Goal: Task Accomplishment & Management: Use online tool/utility

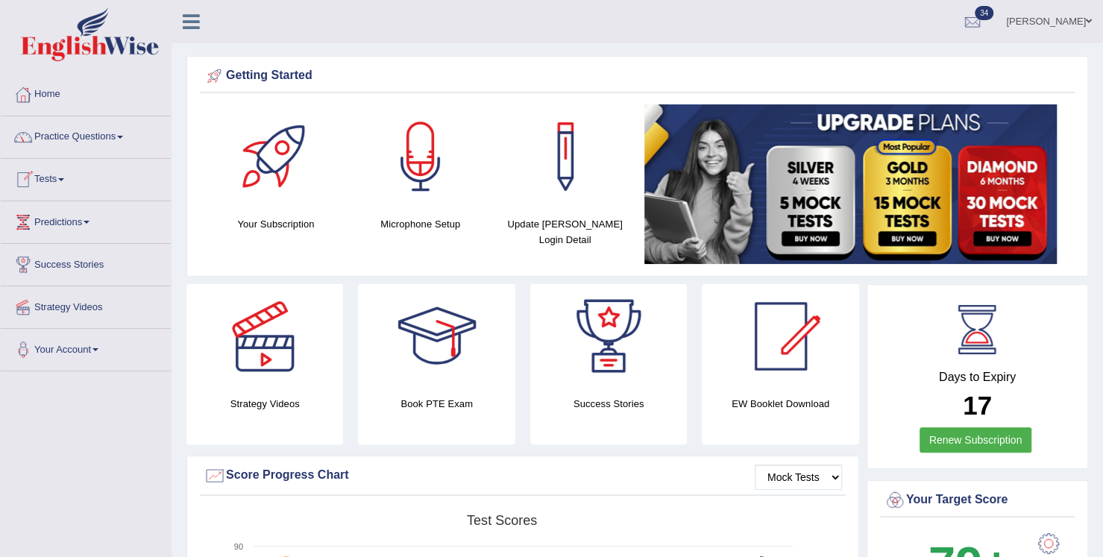
click at [66, 176] on link "Tests" at bounding box center [86, 177] width 170 height 37
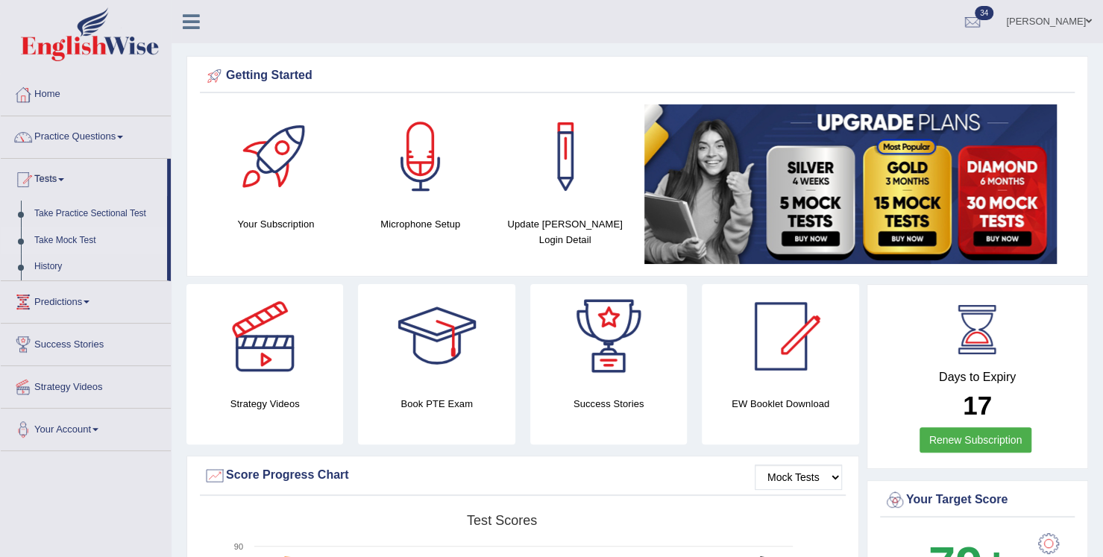
click at [65, 239] on link "Take Mock Test" at bounding box center [97, 240] width 139 height 27
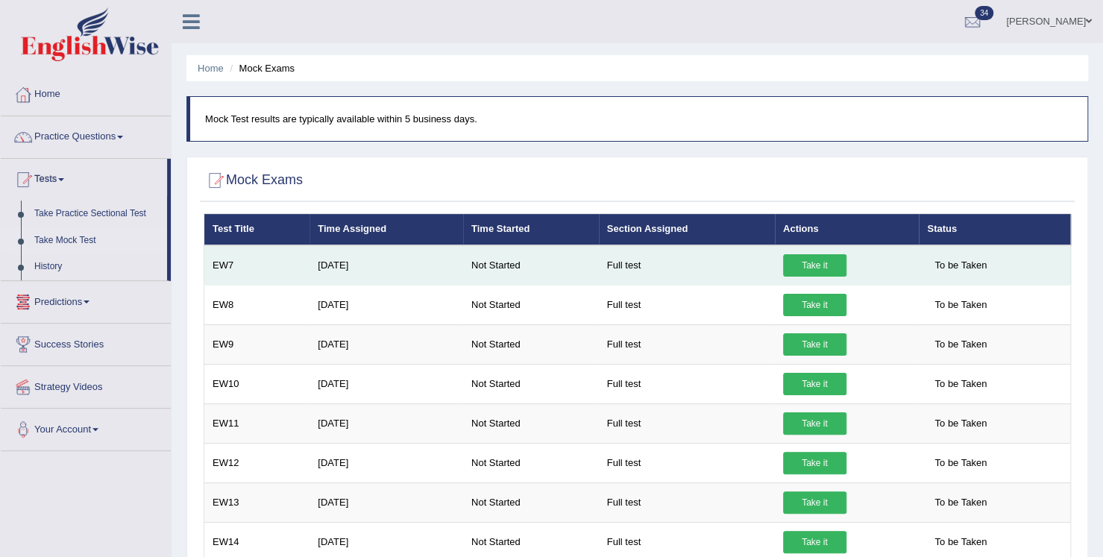
click at [789, 262] on link "Take it" at bounding box center [814, 265] width 63 height 22
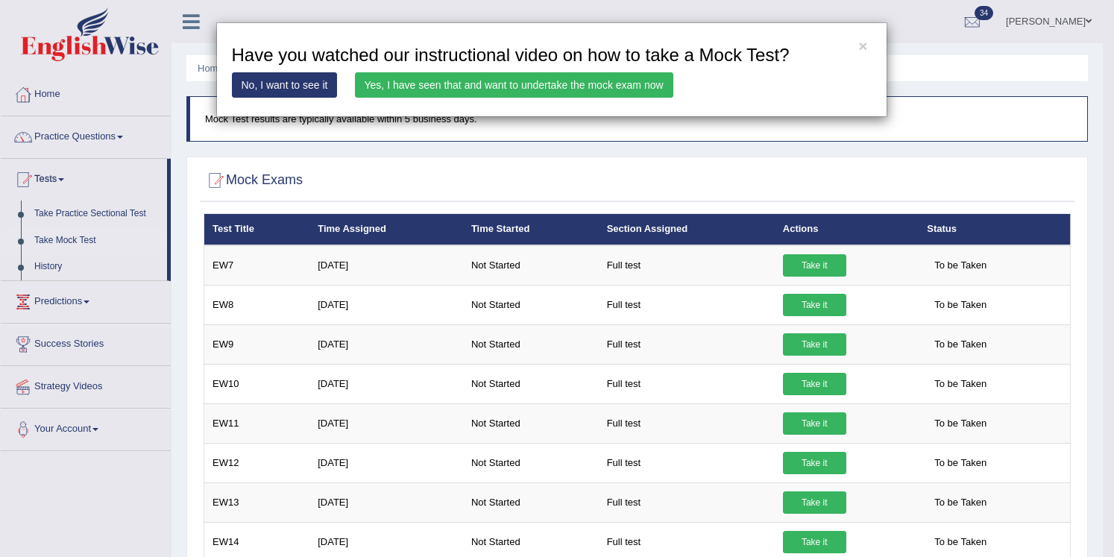
click at [568, 86] on link "Yes, I have seen that and want to undertake the mock exam now" at bounding box center [514, 84] width 318 height 25
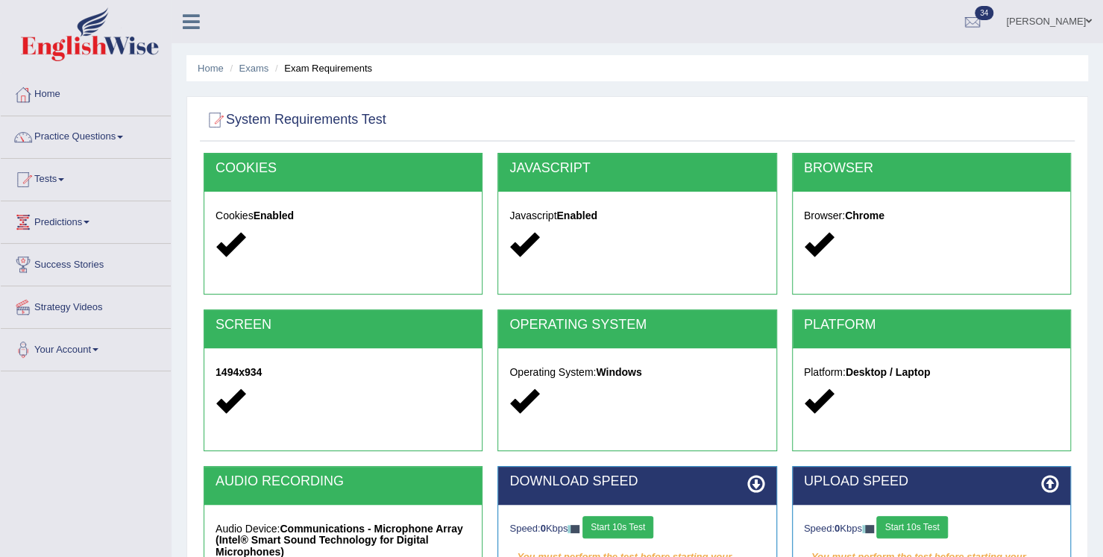
click at [614, 528] on button "Start 10s Test" at bounding box center [617, 527] width 71 height 22
click at [913, 529] on div "Speed: 0 Kbps Start 10s Test" at bounding box center [931, 529] width 255 height 26
click at [667, 523] on button "Start 10s Test" at bounding box center [634, 527] width 71 height 22
click at [906, 526] on button "Start 10s Test" at bounding box center [911, 527] width 71 height 22
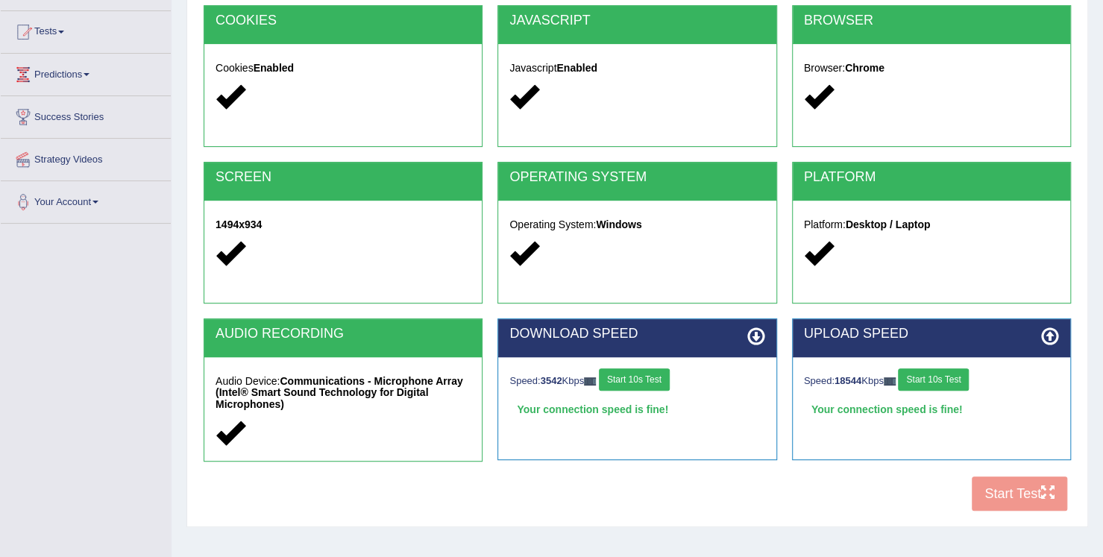
scroll to position [149, 0]
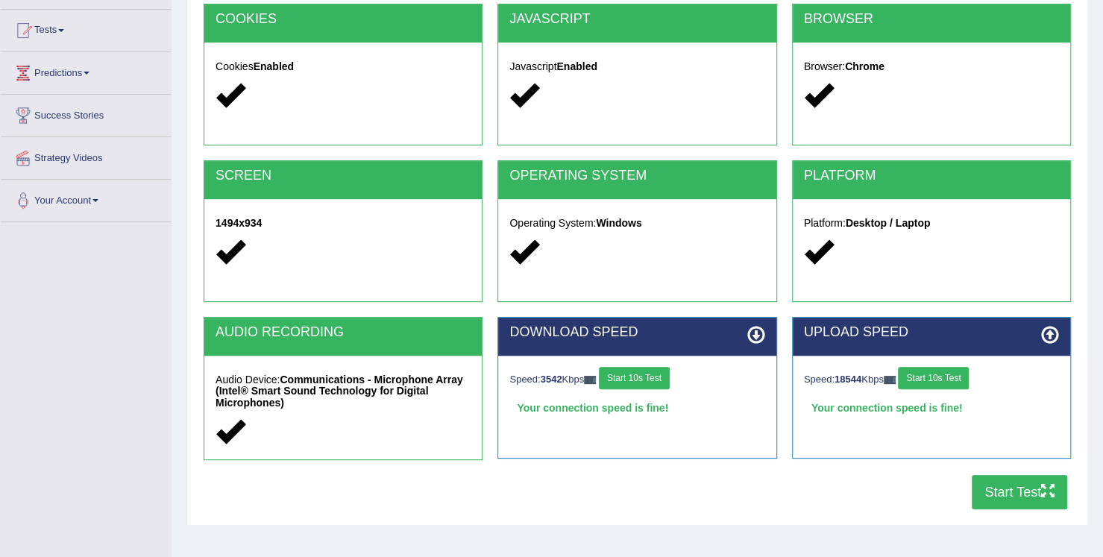
click at [1009, 491] on button "Start Test" at bounding box center [1019, 492] width 95 height 34
